Goal: Task Accomplishment & Management: Manage account settings

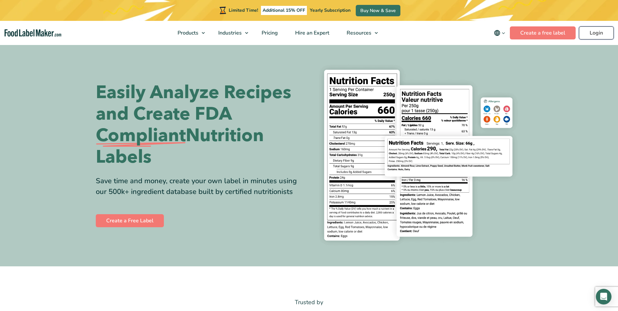
click at [599, 30] on link "Login" at bounding box center [596, 32] width 35 height 13
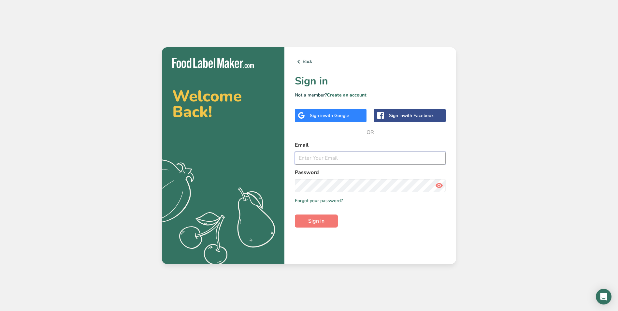
click at [344, 156] on input "email" at bounding box center [370, 157] width 151 height 13
type input "isisroscoe@yahoo.com"
